Goal: Task Accomplishment & Management: Complete application form

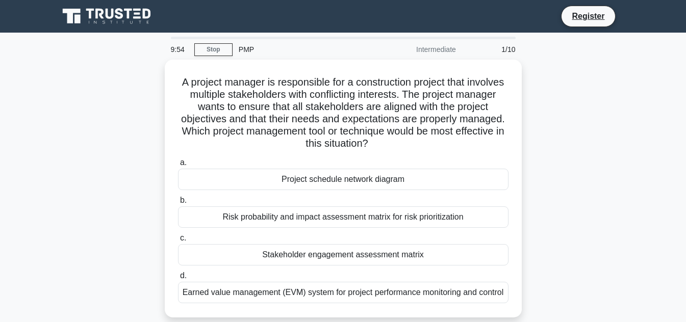
scroll to position [51, 0]
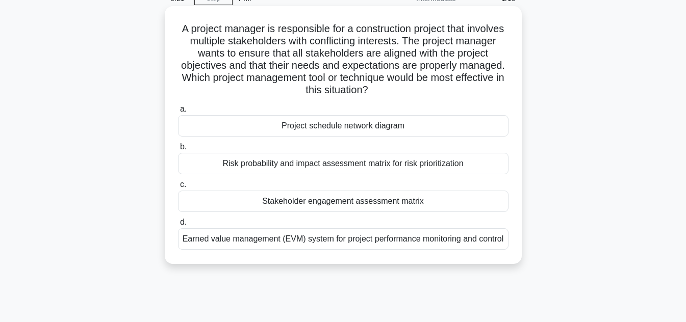
click at [370, 116] on div "Project schedule network diagram" at bounding box center [343, 125] width 330 height 21
click at [178, 113] on input "a. Project schedule network diagram" at bounding box center [178, 109] width 0 height 7
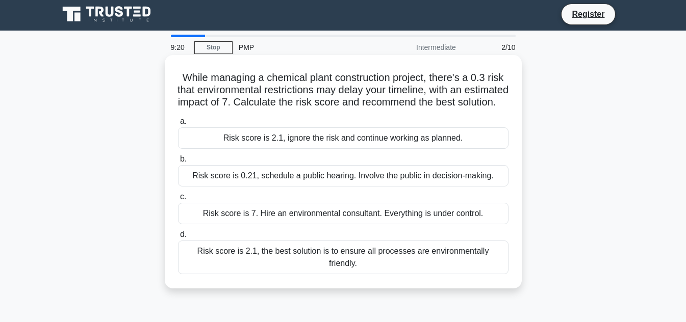
scroll to position [0, 0]
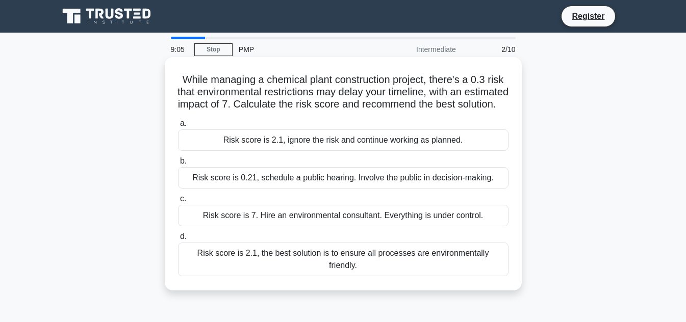
click at [295, 226] on div "Risk score is 7. Hire an environmental consultant. Everything is under control." at bounding box center [343, 215] width 330 height 21
click at [178, 202] on input "c. Risk score is 7. Hire an environmental consultant. Everything is under contr…" at bounding box center [178, 199] width 0 height 7
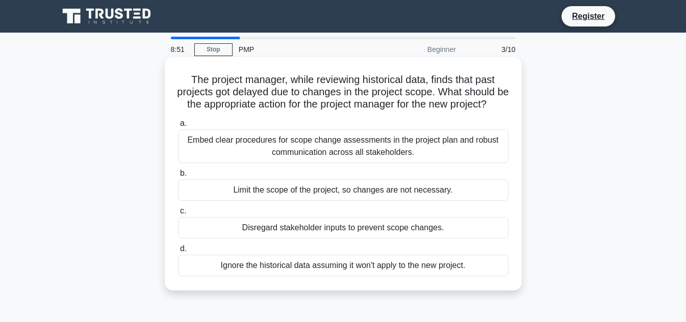
click at [404, 201] on div "Limit the scope of the project, so changes are not necessary." at bounding box center [343, 189] width 330 height 21
click at [178, 177] on input "b. Limit the scope of the project, so changes are not necessary." at bounding box center [178, 173] width 0 height 7
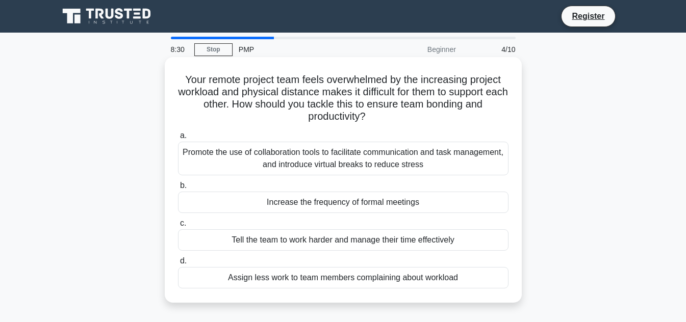
click at [319, 209] on div "Increase the frequency of formal meetings" at bounding box center [343, 202] width 330 height 21
click at [178, 189] on input "b. Increase the frequency of formal meetings" at bounding box center [178, 186] width 0 height 7
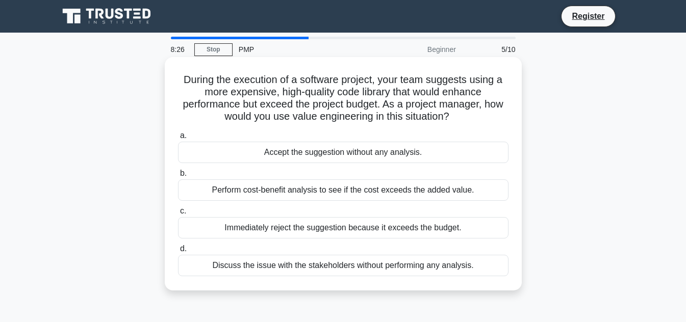
click at [419, 159] on div "Accept the suggestion without any analysis." at bounding box center [343, 152] width 330 height 21
click at [178, 139] on input "a. Accept the suggestion without any analysis." at bounding box center [178, 136] width 0 height 7
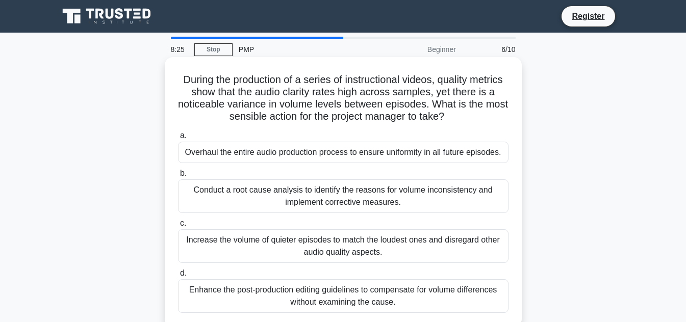
click at [419, 154] on div "Overhaul the entire audio production process to ensure uniformity in all future…" at bounding box center [343, 152] width 330 height 21
click at [178, 139] on input "a. Overhaul the entire audio production process to ensure uniformity in all fut…" at bounding box center [178, 136] width 0 height 7
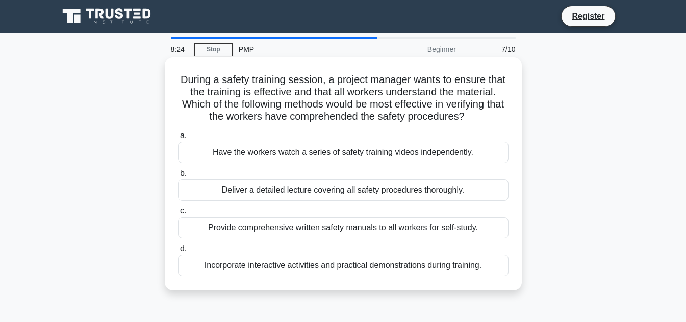
click at [418, 158] on div "Have the workers watch a series of safety training videos independently." at bounding box center [343, 152] width 330 height 21
click at [178, 139] on input "a. Have the workers watch a series of safety training videos independently." at bounding box center [178, 136] width 0 height 7
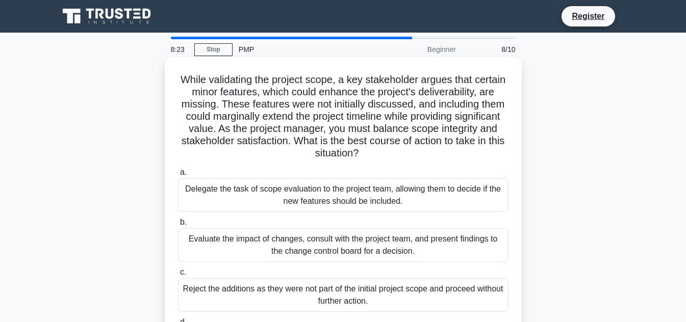
click at [422, 175] on label "a. Delegate the task of scope evaluation to the project team, allowing them to …" at bounding box center [343, 189] width 330 height 46
click at [178, 175] on input "a. Delegate the task of scope evaluation to the project team, allowing them to …" at bounding box center [178, 172] width 0 height 7
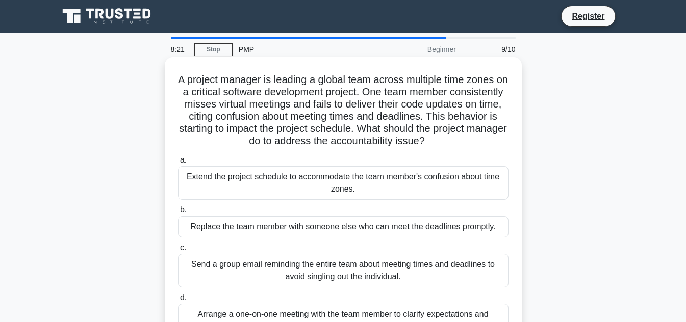
click at [422, 177] on div "Extend the project schedule to accommodate the team member's confusion about ti…" at bounding box center [343, 183] width 330 height 34
click at [178, 164] on input "a. Extend the project schedule to accommodate the team member's confusion about…" at bounding box center [178, 160] width 0 height 7
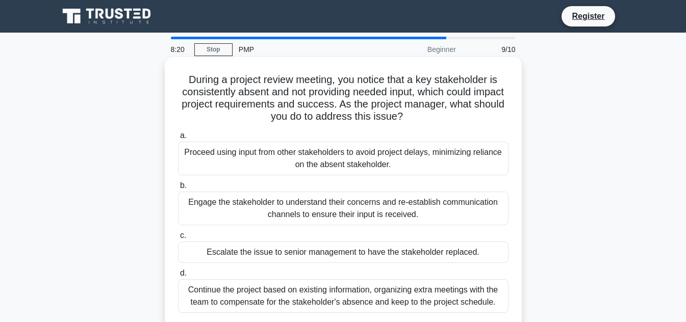
click at [422, 201] on div "Engage the stakeholder to understand their concerns and re-establish communicat…" at bounding box center [343, 209] width 330 height 34
click at [178, 189] on input "b. Engage the stakeholder to understand their concerns and re-establish communi…" at bounding box center [178, 186] width 0 height 7
